Goal: Go to known website: Go to known website

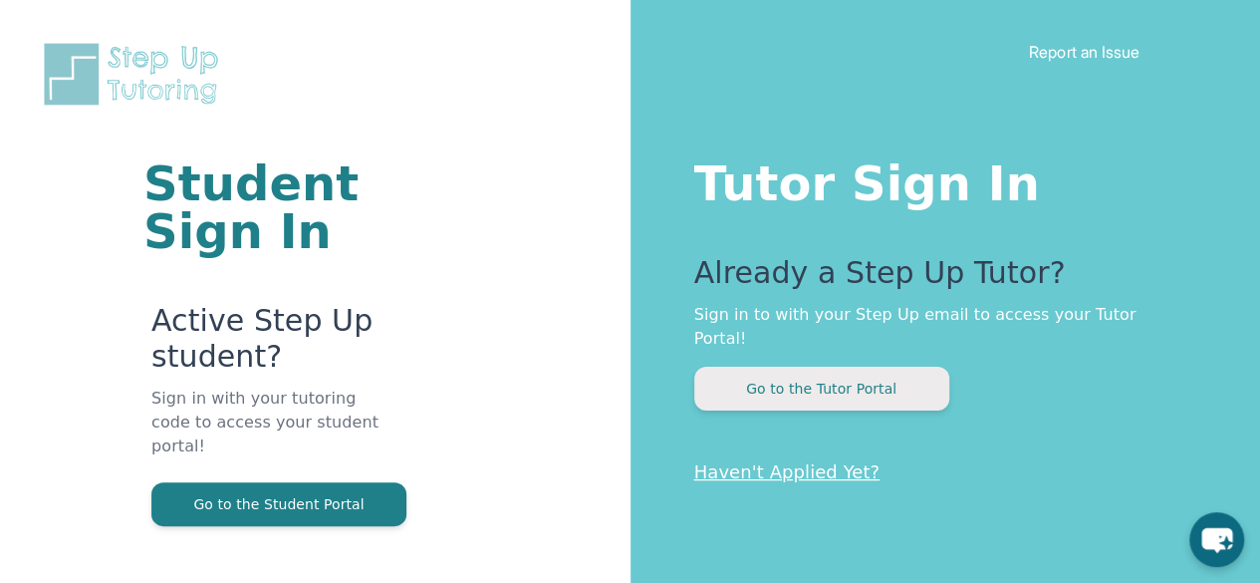
click at [870, 367] on button "Go to the Tutor Portal" at bounding box center [821, 389] width 255 height 44
